Goal: Task Accomplishment & Management: Manage account settings

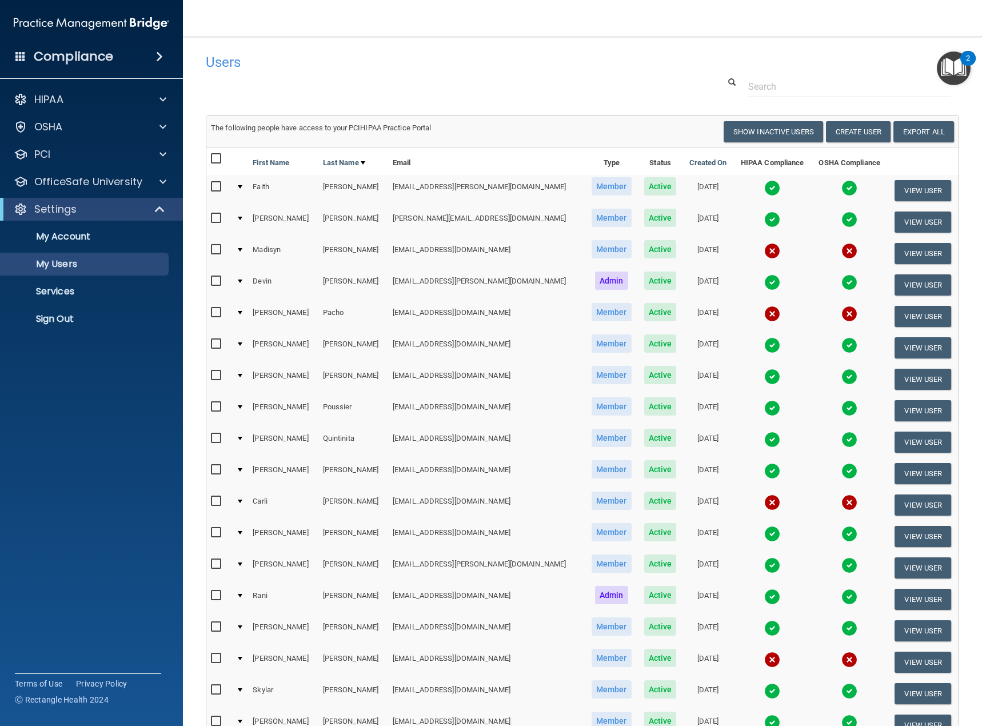
select select "20"
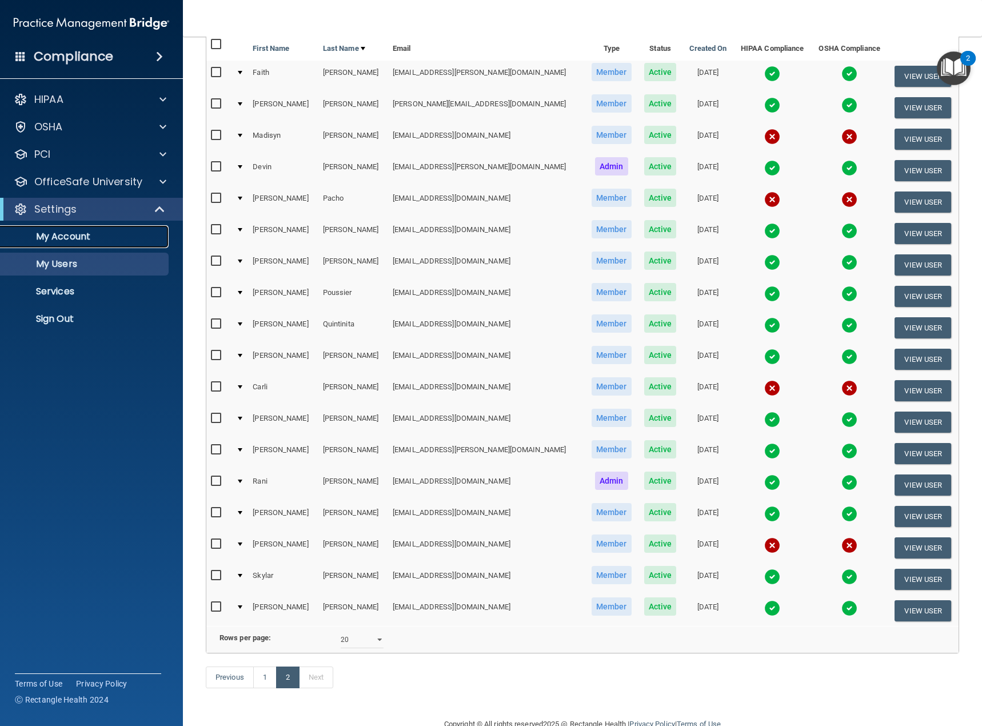
click at [71, 235] on p "My Account" at bounding box center [85, 236] width 156 height 11
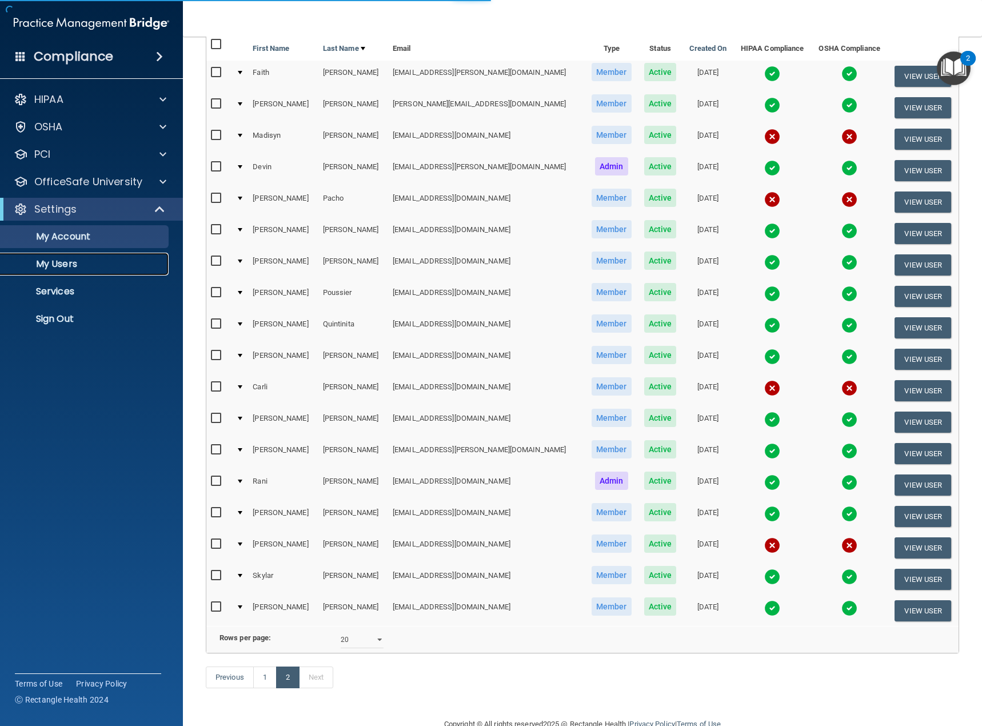
click at [66, 262] on p "My Users" at bounding box center [85, 263] width 156 height 11
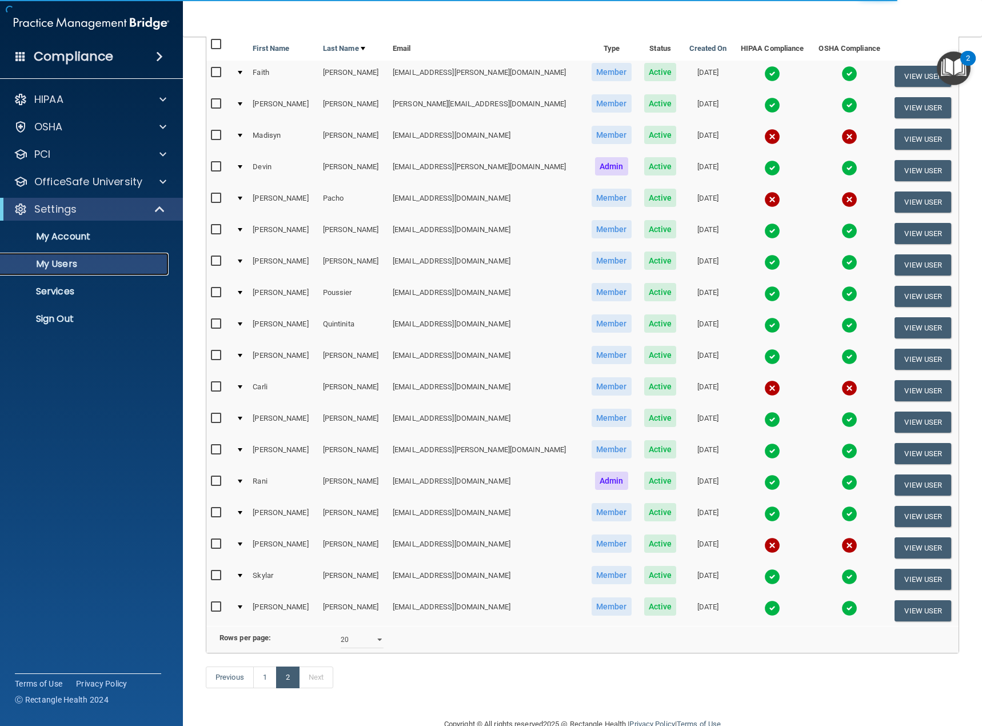
select select "20"
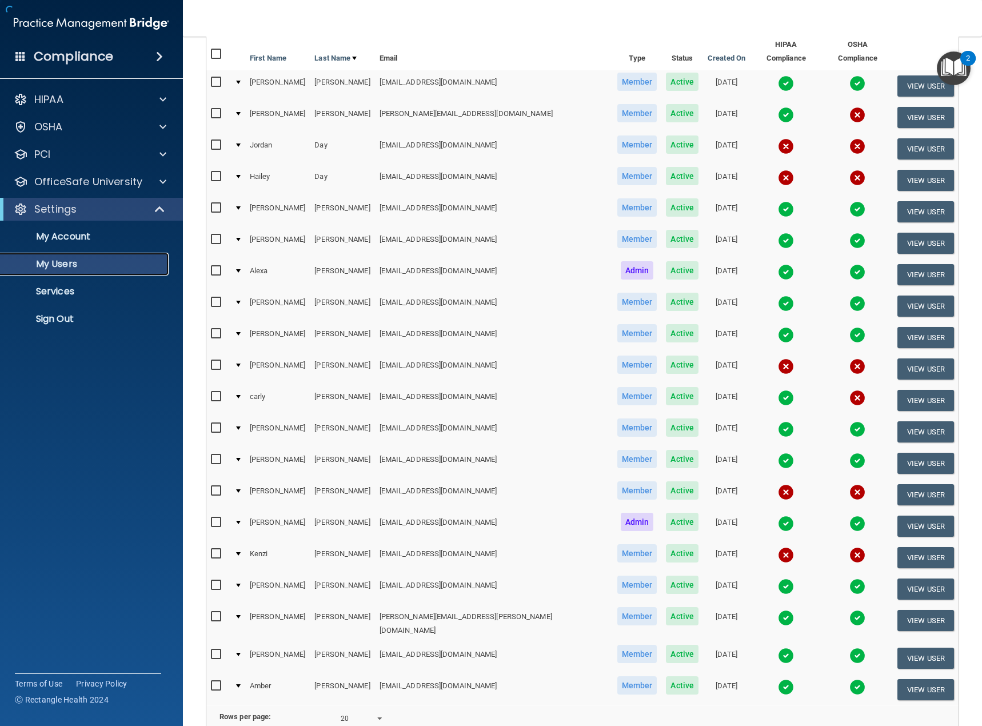
scroll to position [177, 0]
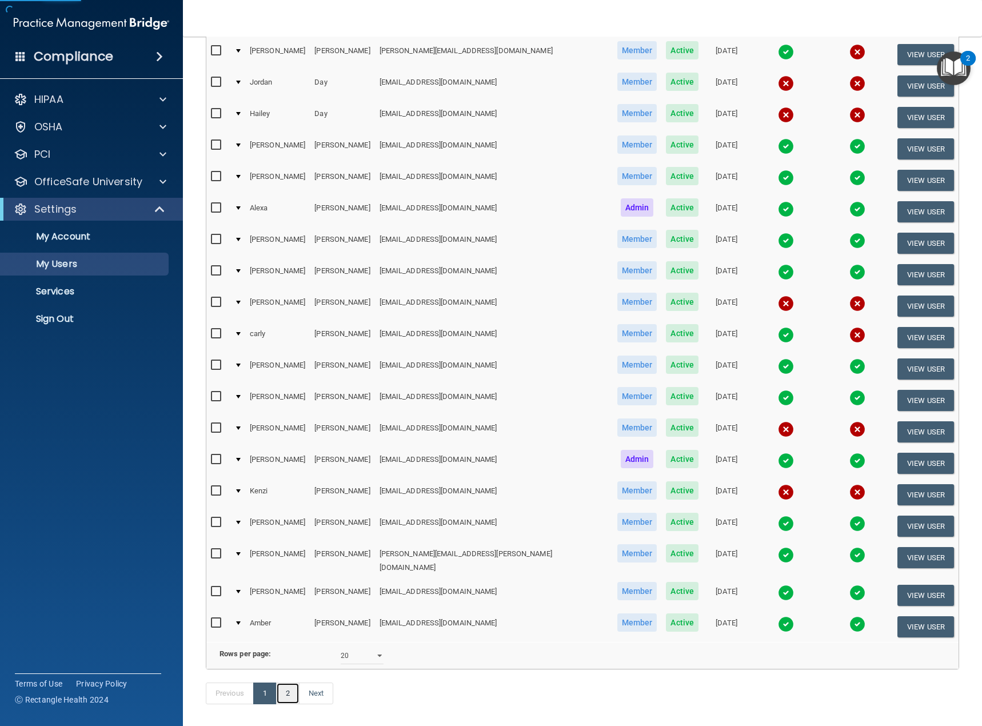
click at [291, 691] on link "2" at bounding box center [287, 693] width 23 height 22
select select "20"
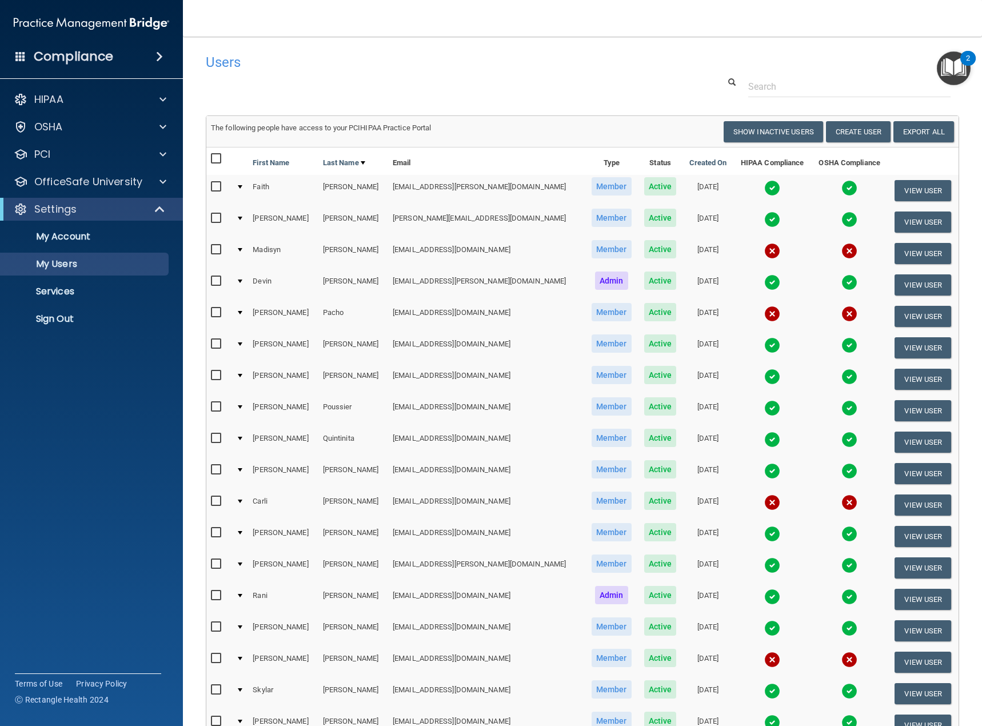
drag, startPoint x: 438, startPoint y: 319, endPoint x: 426, endPoint y: 349, distance: 31.3
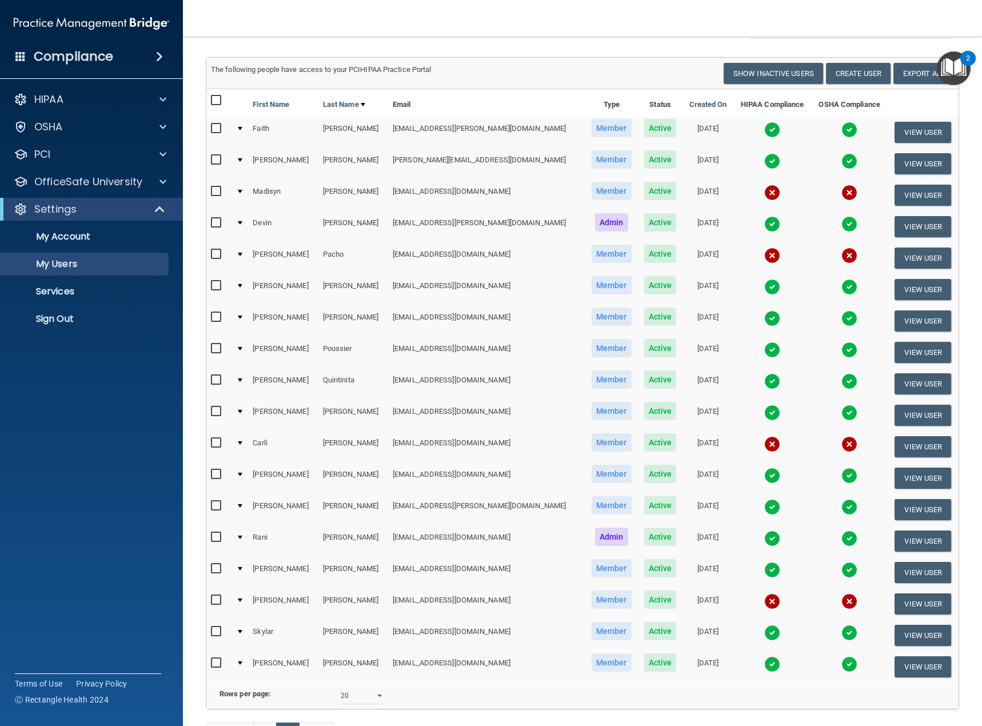
scroll to position [157, 0]
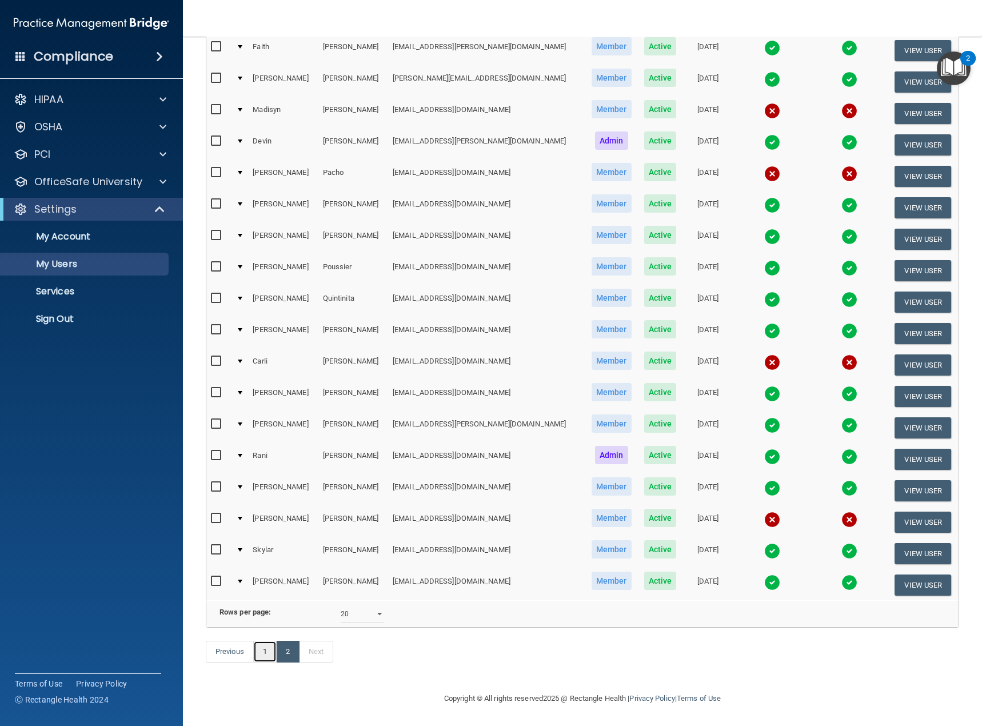
click at [266, 650] on link "1" at bounding box center [264, 651] width 23 height 22
select select "20"
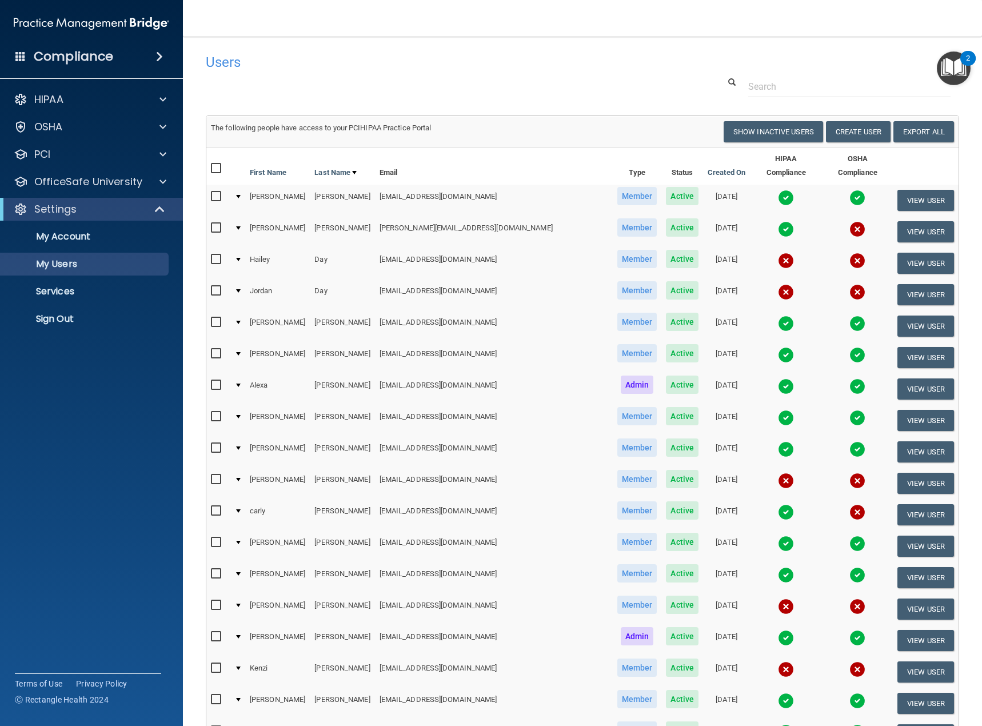
click at [703, 375] on td "[DATE]" at bounding box center [726, 388] width 47 height 31
click at [918, 378] on button "View User" at bounding box center [925, 388] width 57 height 21
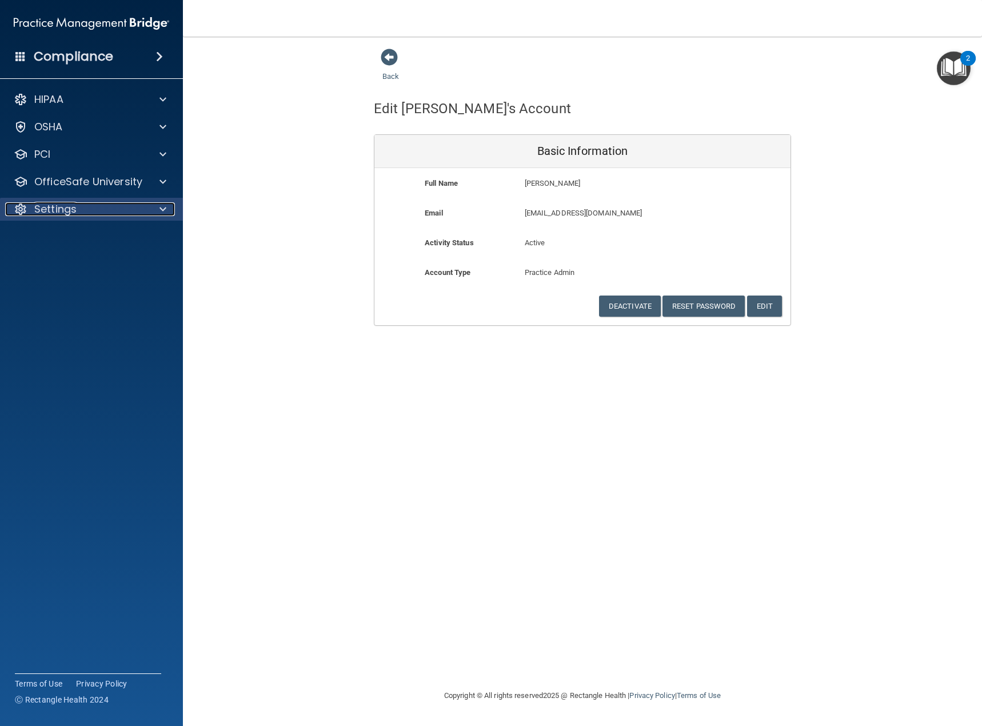
click at [65, 208] on p "Settings" at bounding box center [55, 209] width 42 height 14
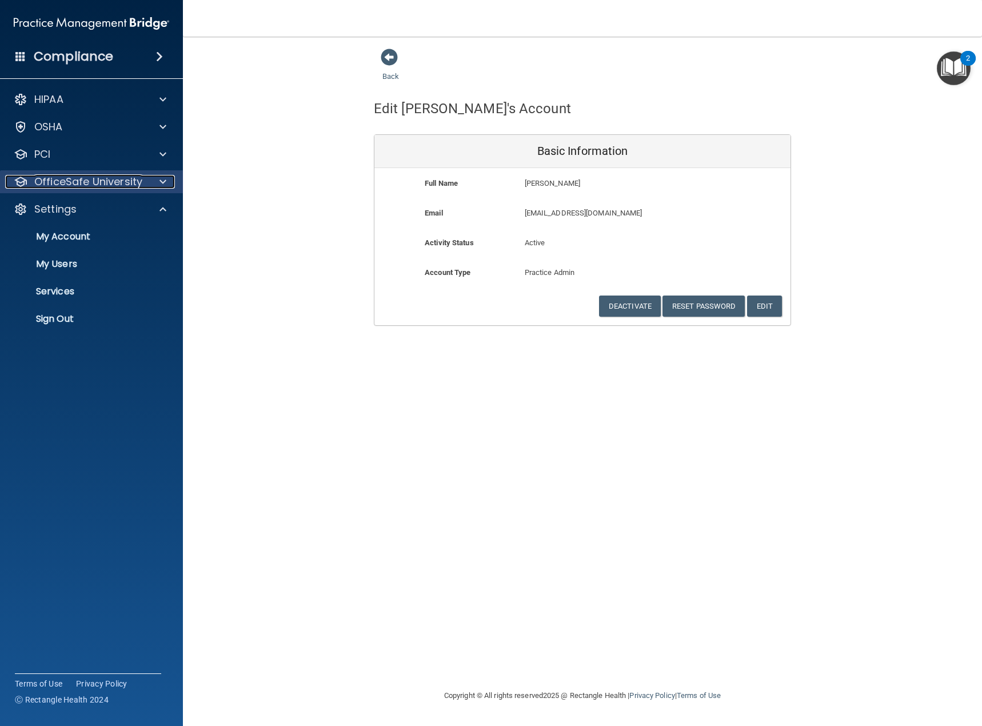
click at [74, 186] on p "OfficeSafe University" at bounding box center [88, 182] width 108 height 14
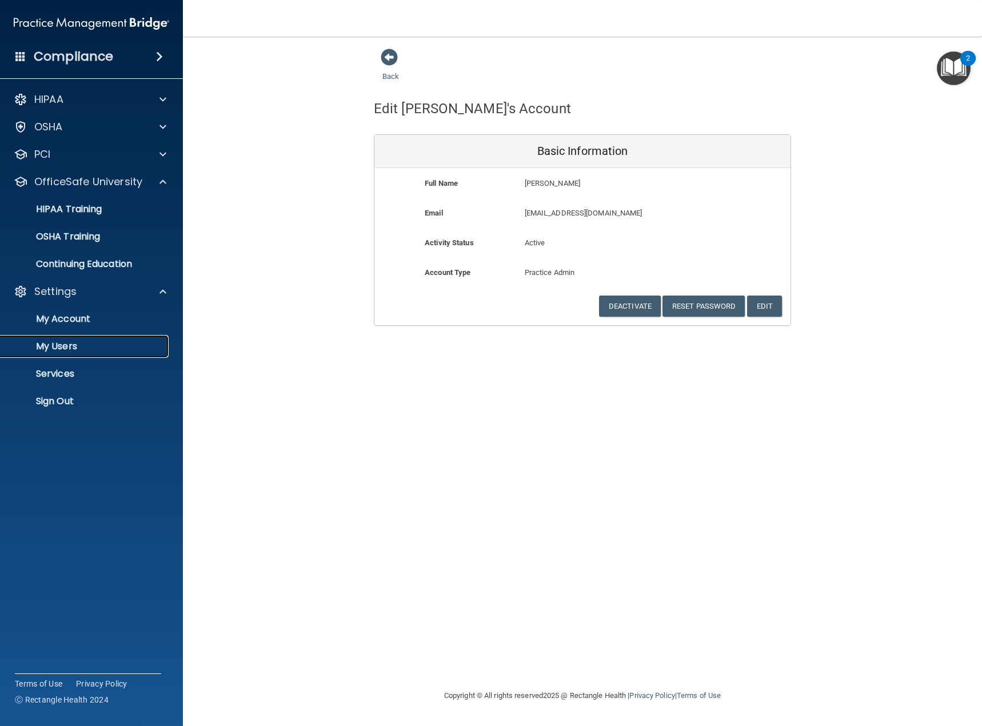
click at [66, 349] on p "My Users" at bounding box center [85, 346] width 156 height 11
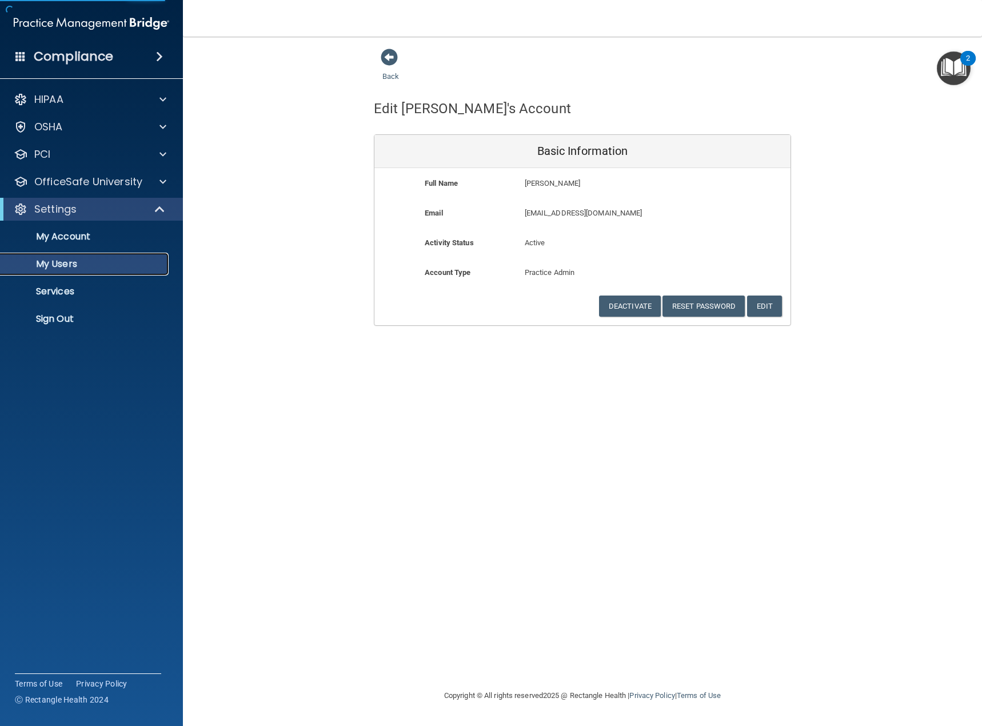
click at [62, 262] on p "My Users" at bounding box center [85, 263] width 156 height 11
select select "20"
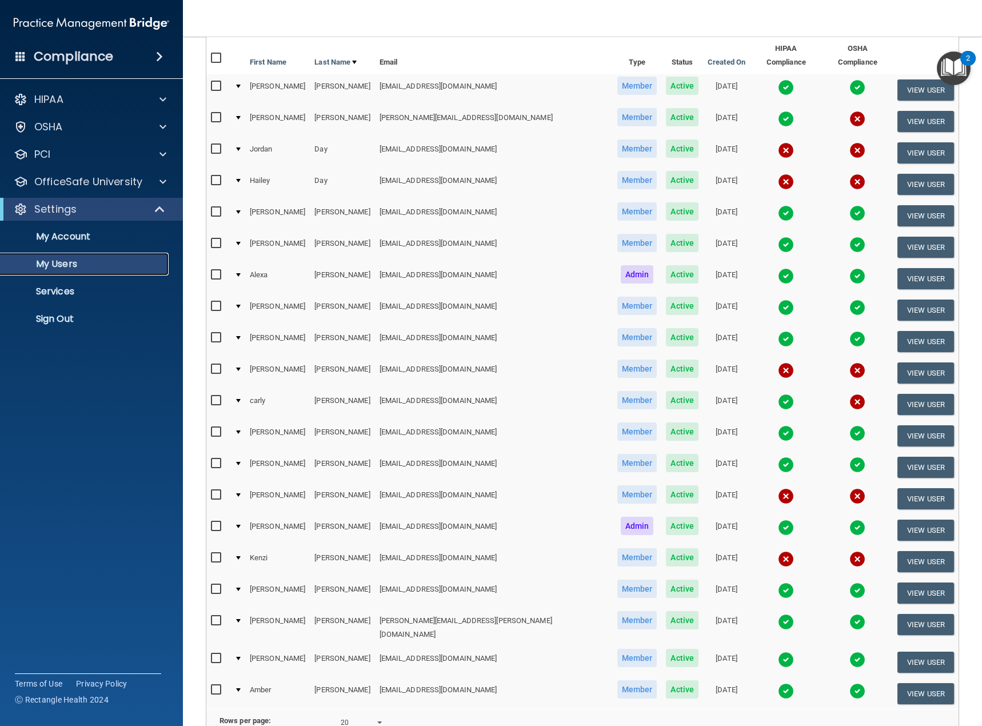
scroll to position [114, 0]
